Goal: Information Seeking & Learning: Learn about a topic

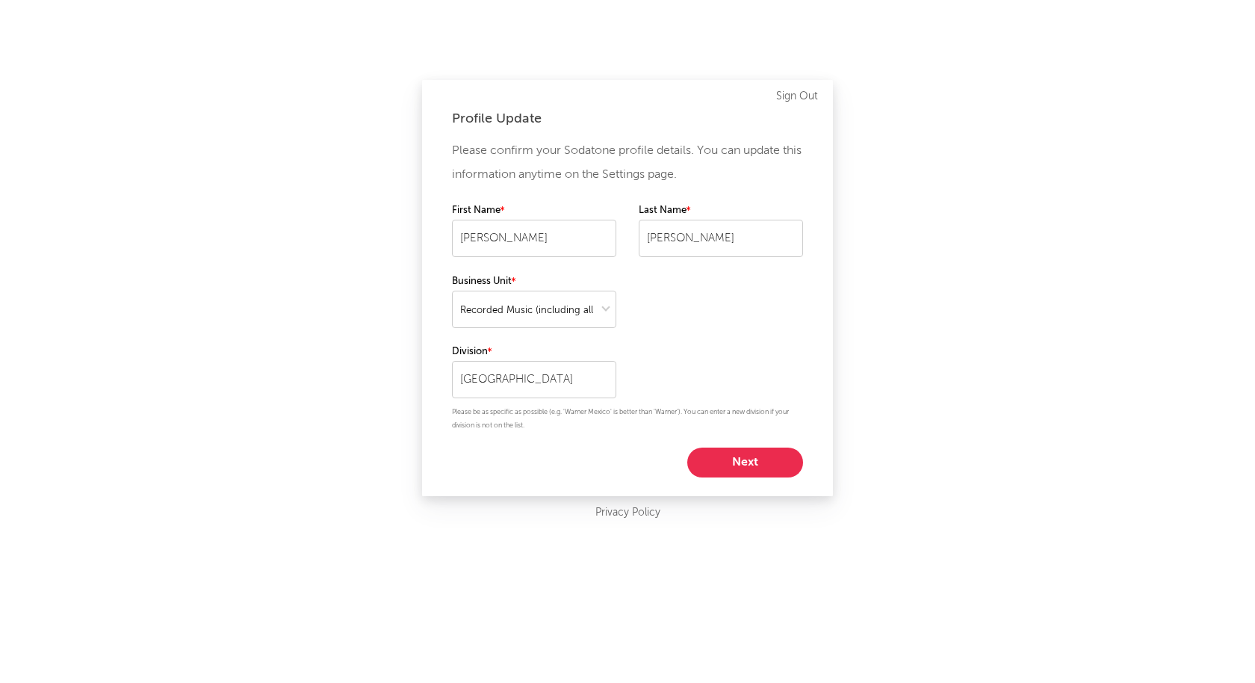
select select "recorded_music"
click at [762, 455] on button "Next" at bounding box center [745, 463] width 116 height 30
select select "other"
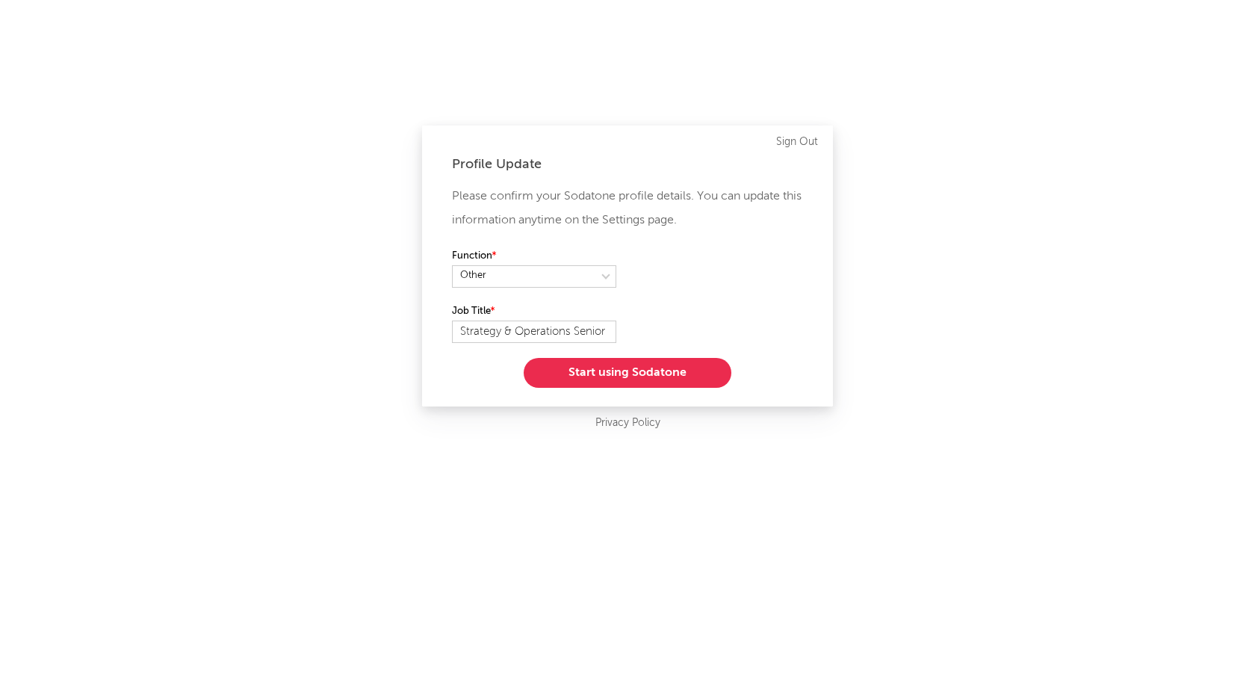
click at [625, 368] on button "Start using Sodatone" at bounding box center [628, 373] width 208 height 30
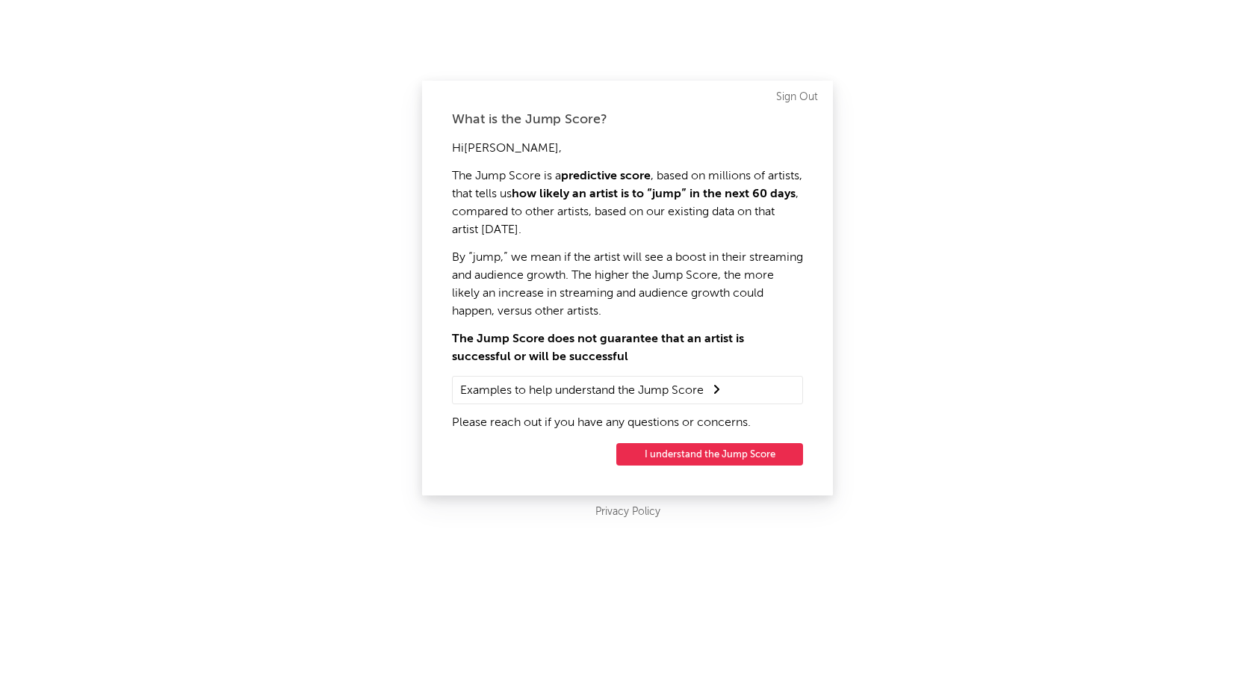
click at [725, 452] on button "I understand the Jump Score" at bounding box center [710, 454] width 187 height 22
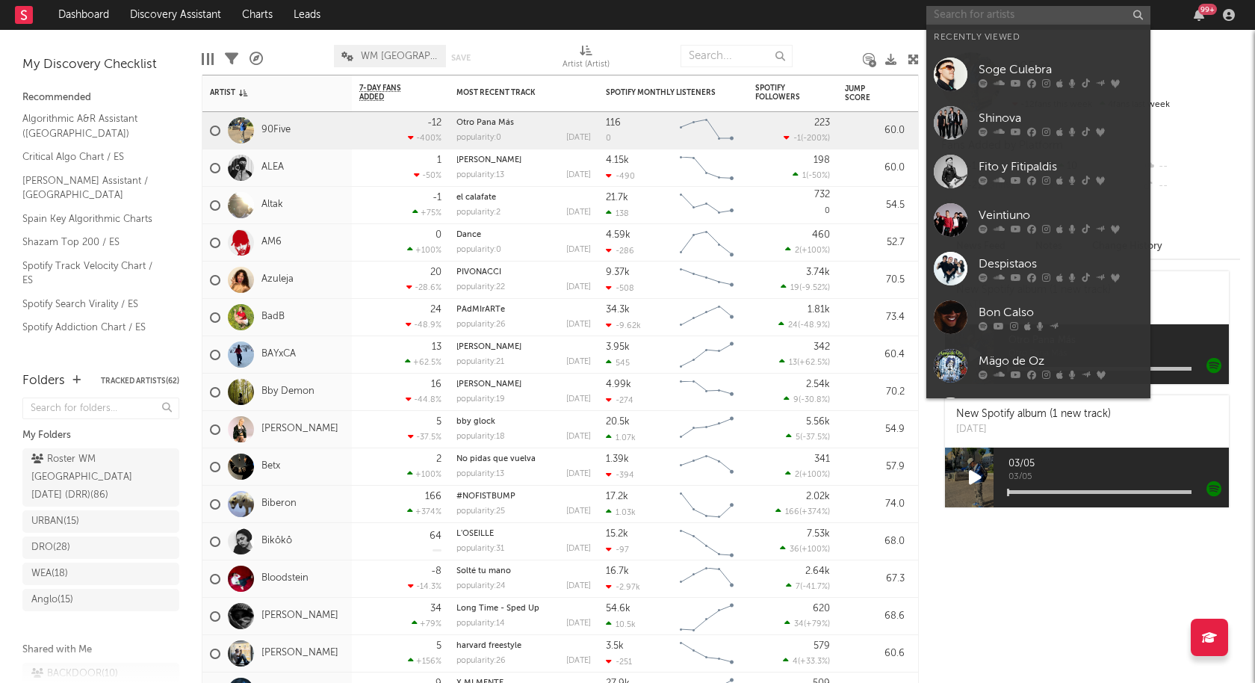
click at [985, 10] on input "text" at bounding box center [1039, 15] width 224 height 19
type input "b"
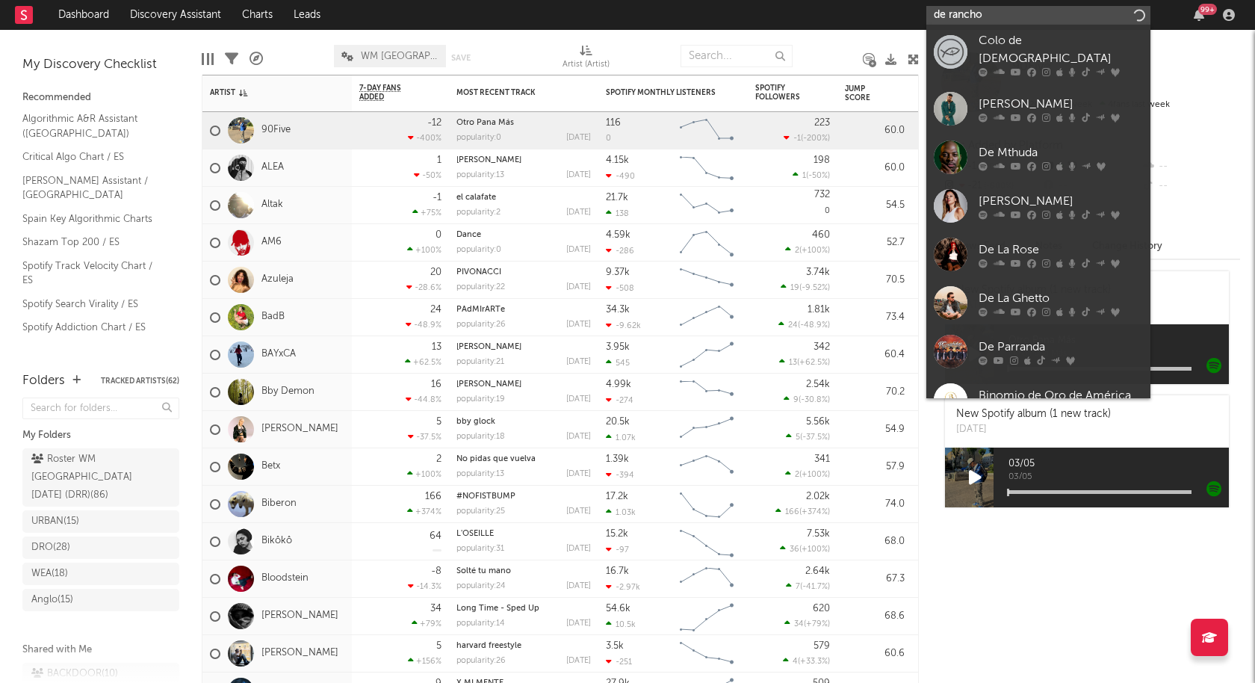
type input "de rancho"
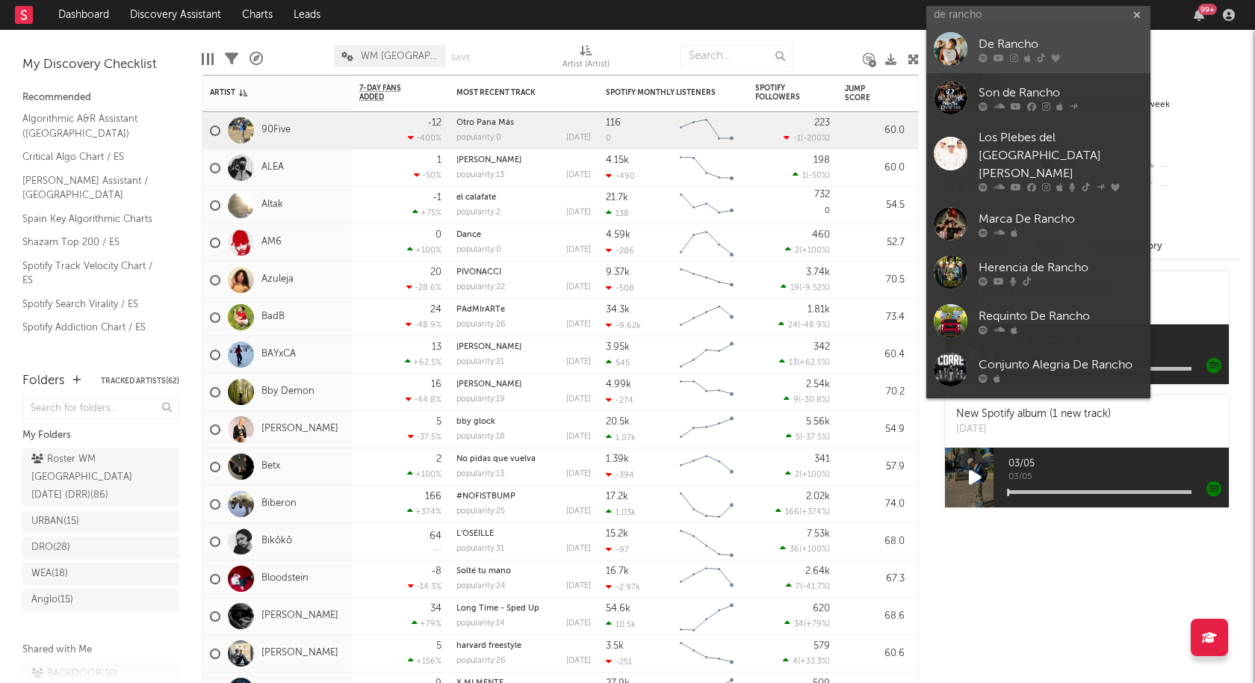
click at [1022, 46] on div "De Rancho" at bounding box center [1061, 45] width 164 height 18
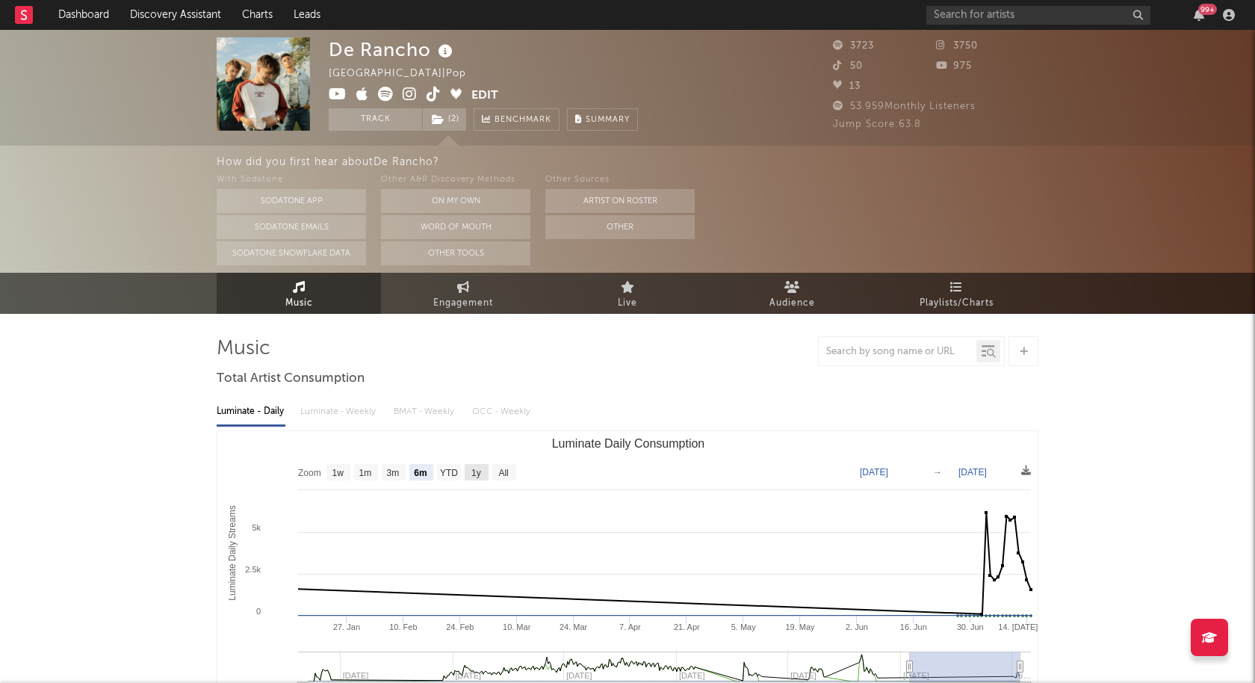
click at [483, 474] on rect "Luminate Daily Consumption" at bounding box center [477, 472] width 24 height 16
select select "1y"
type input "[DATE]"
